Goal: Check status: Check status

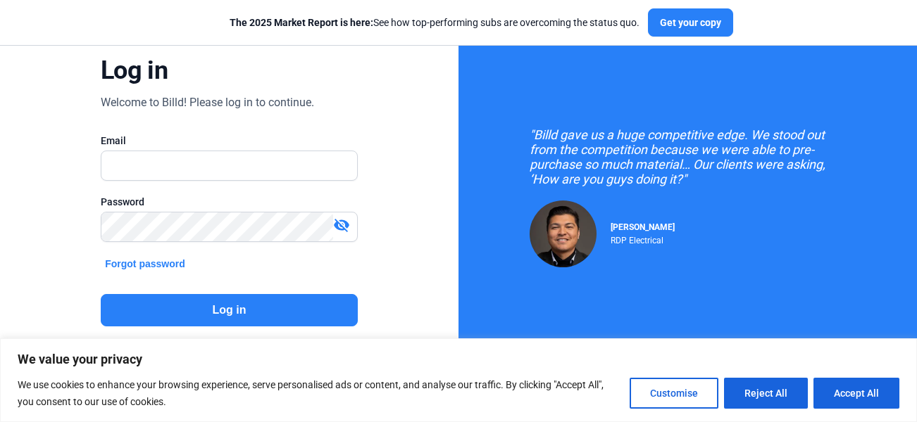
scroll to position [123, 0]
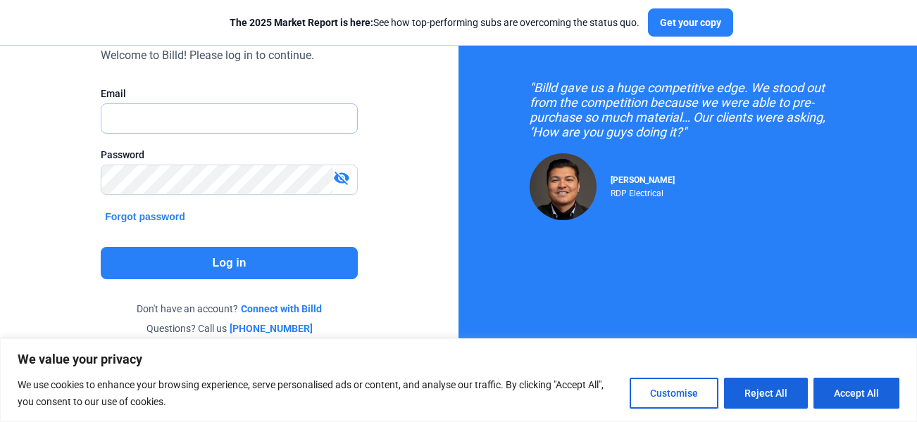
type input "[PERSON_NAME][EMAIL_ADDRESS][DOMAIN_NAME]"
click at [220, 265] on button "Log in" at bounding box center [229, 263] width 257 height 32
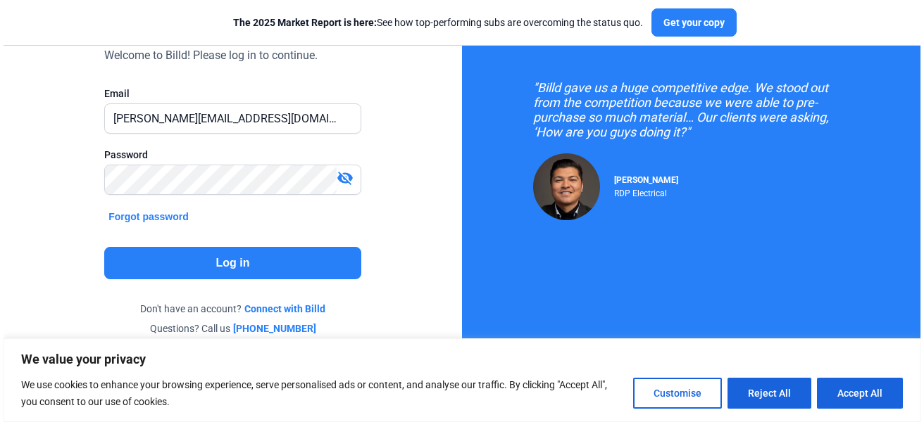
scroll to position [0, 0]
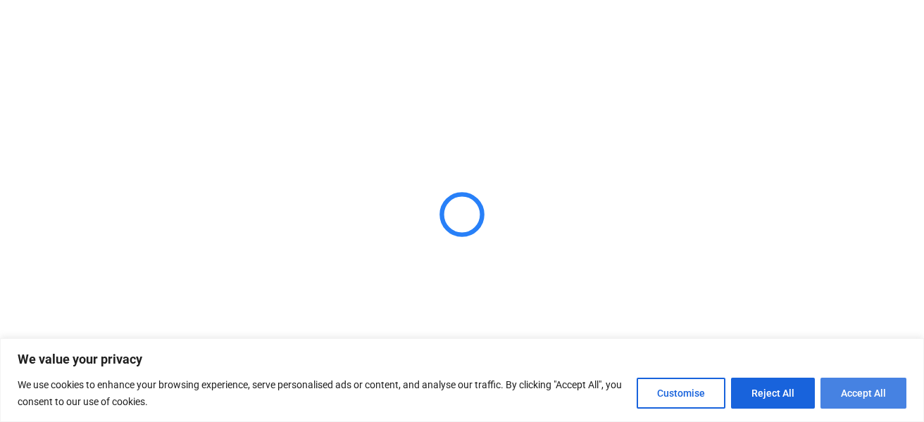
click at [879, 391] on button "Accept All" at bounding box center [863, 393] width 86 height 31
checkbox input "true"
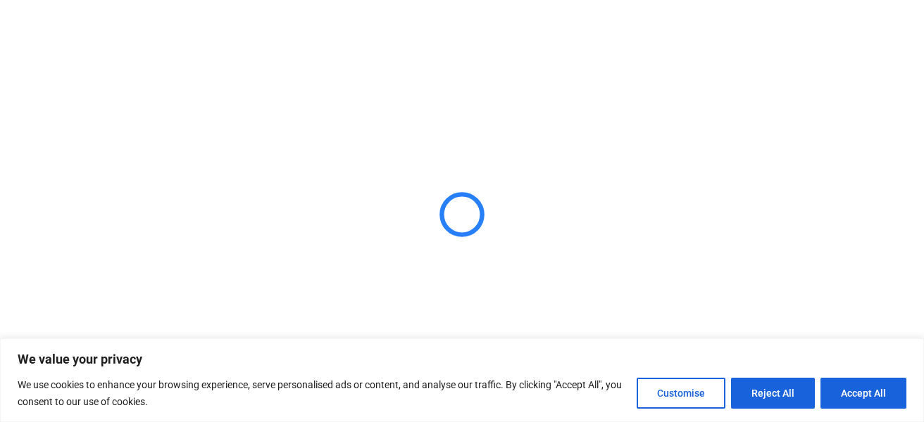
checkbox input "true"
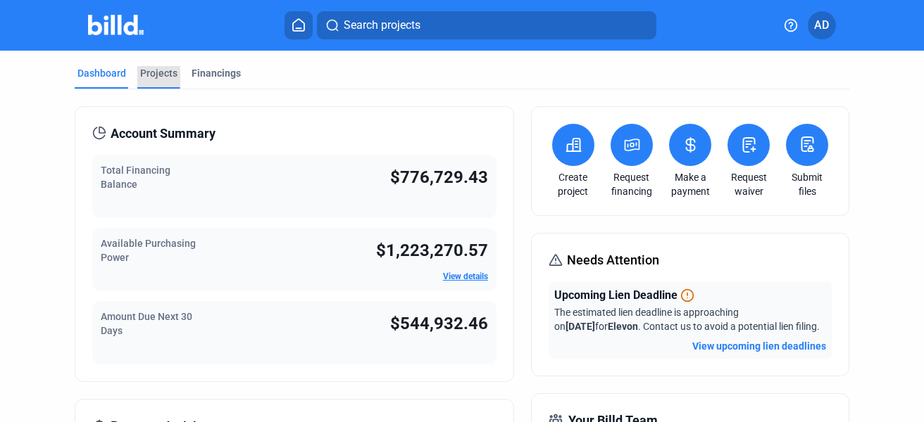
click at [155, 76] on div "Projects" at bounding box center [158, 73] width 37 height 14
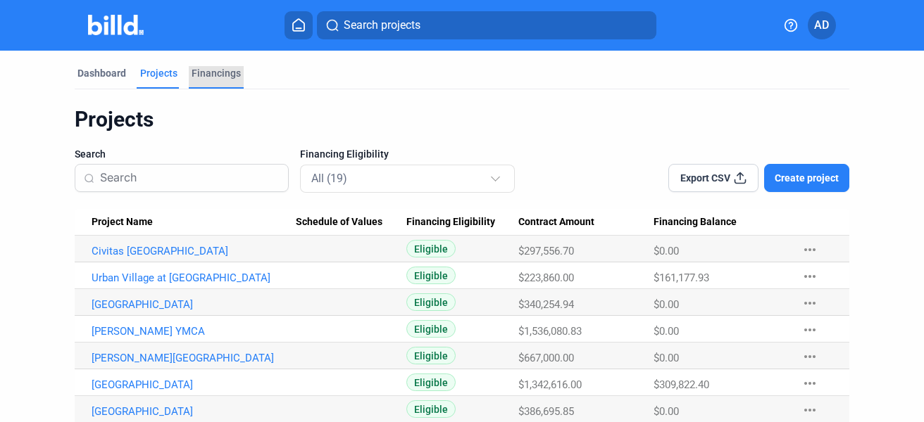
click at [212, 70] on div "Financings" at bounding box center [216, 73] width 49 height 14
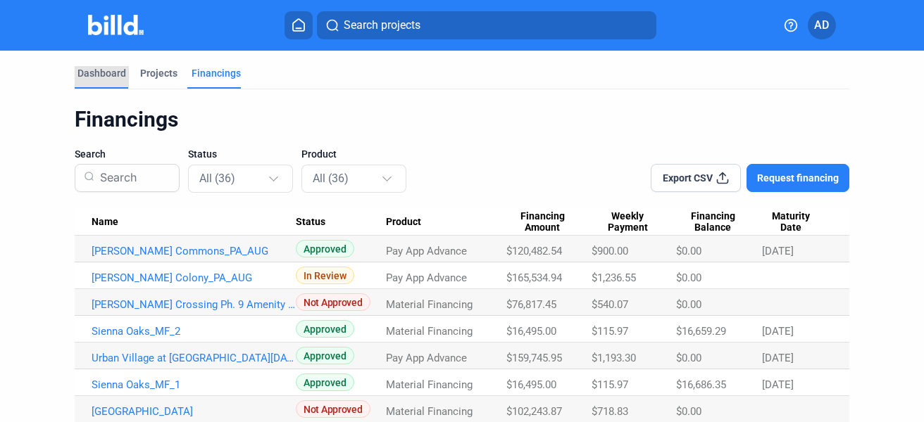
click at [113, 72] on div "Dashboard" at bounding box center [101, 73] width 49 height 14
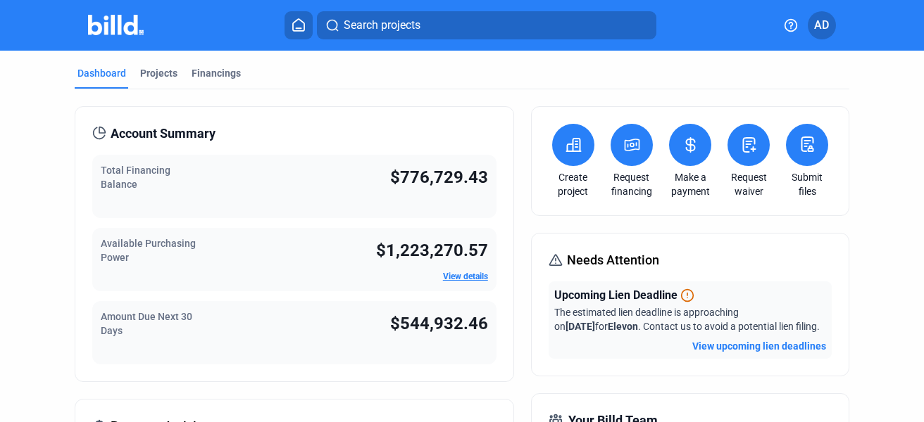
click at [236, 252] on div "Available Purchasing Power $1,223,270.57 View details" at bounding box center [294, 259] width 404 height 63
click at [463, 275] on link "View details" at bounding box center [465, 277] width 45 height 10
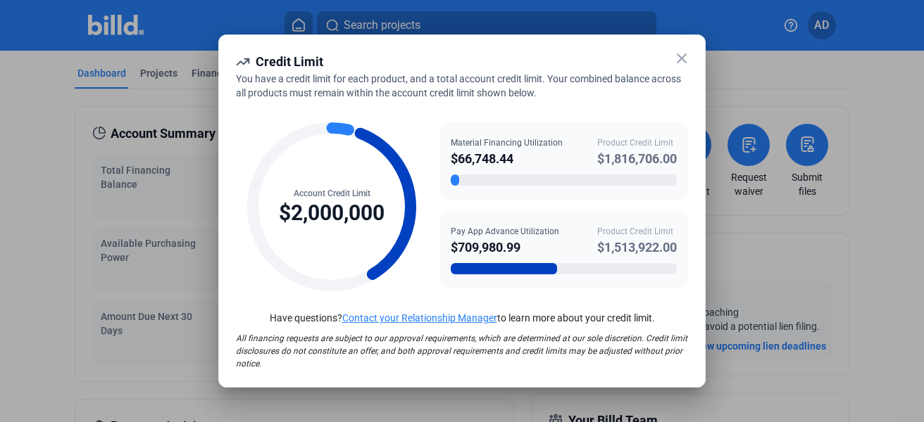
click at [682, 60] on icon at bounding box center [681, 58] width 17 height 17
